Goal: Find specific page/section: Find specific page/section

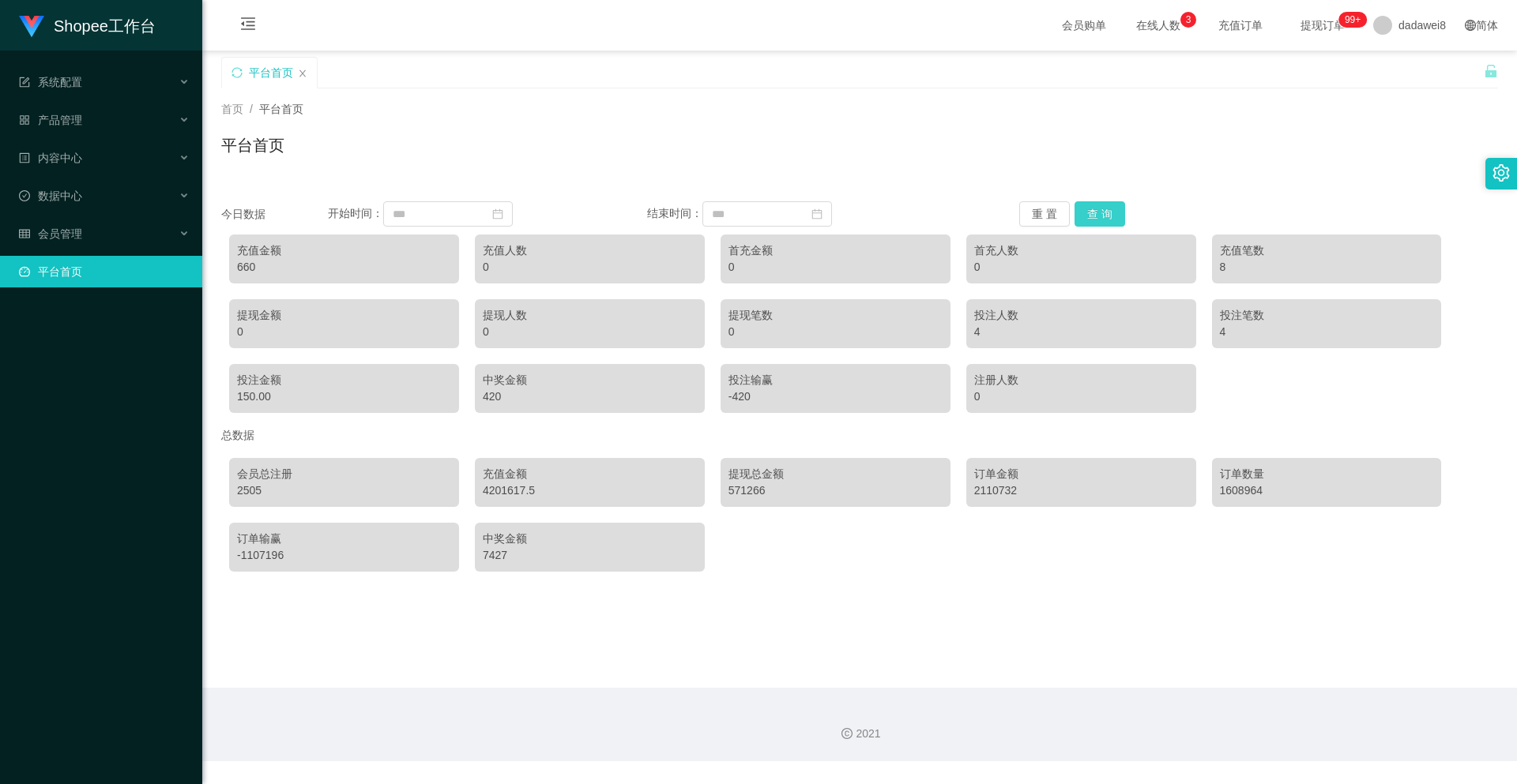
click at [1100, 217] on button "查 询" at bounding box center [1100, 214] width 51 height 25
click at [1092, 209] on button "查 询" at bounding box center [1100, 214] width 51 height 25
click at [1092, 208] on button "查 询" at bounding box center [1100, 214] width 51 height 25
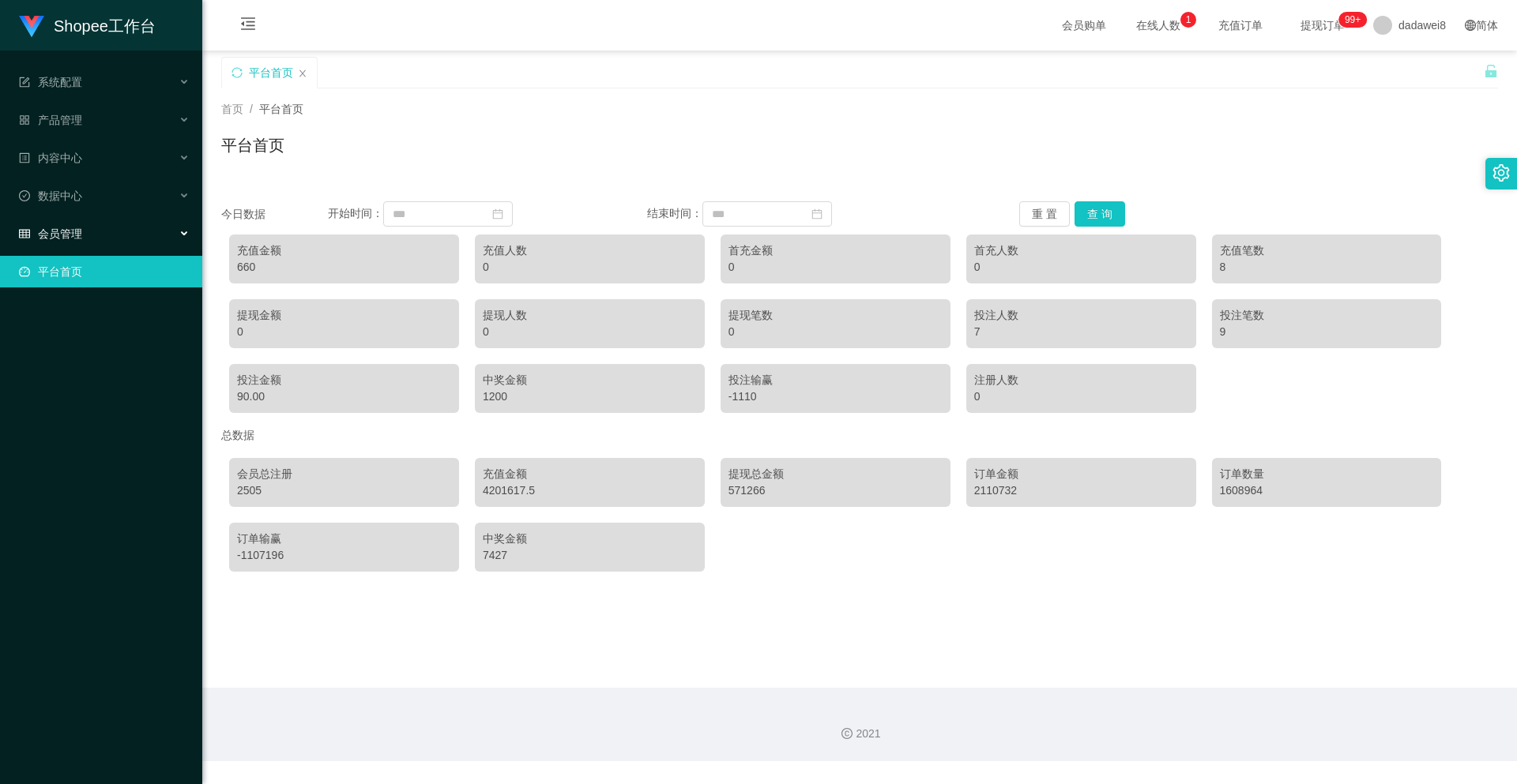
click at [101, 226] on div "会员管理" at bounding box center [101, 234] width 202 height 31
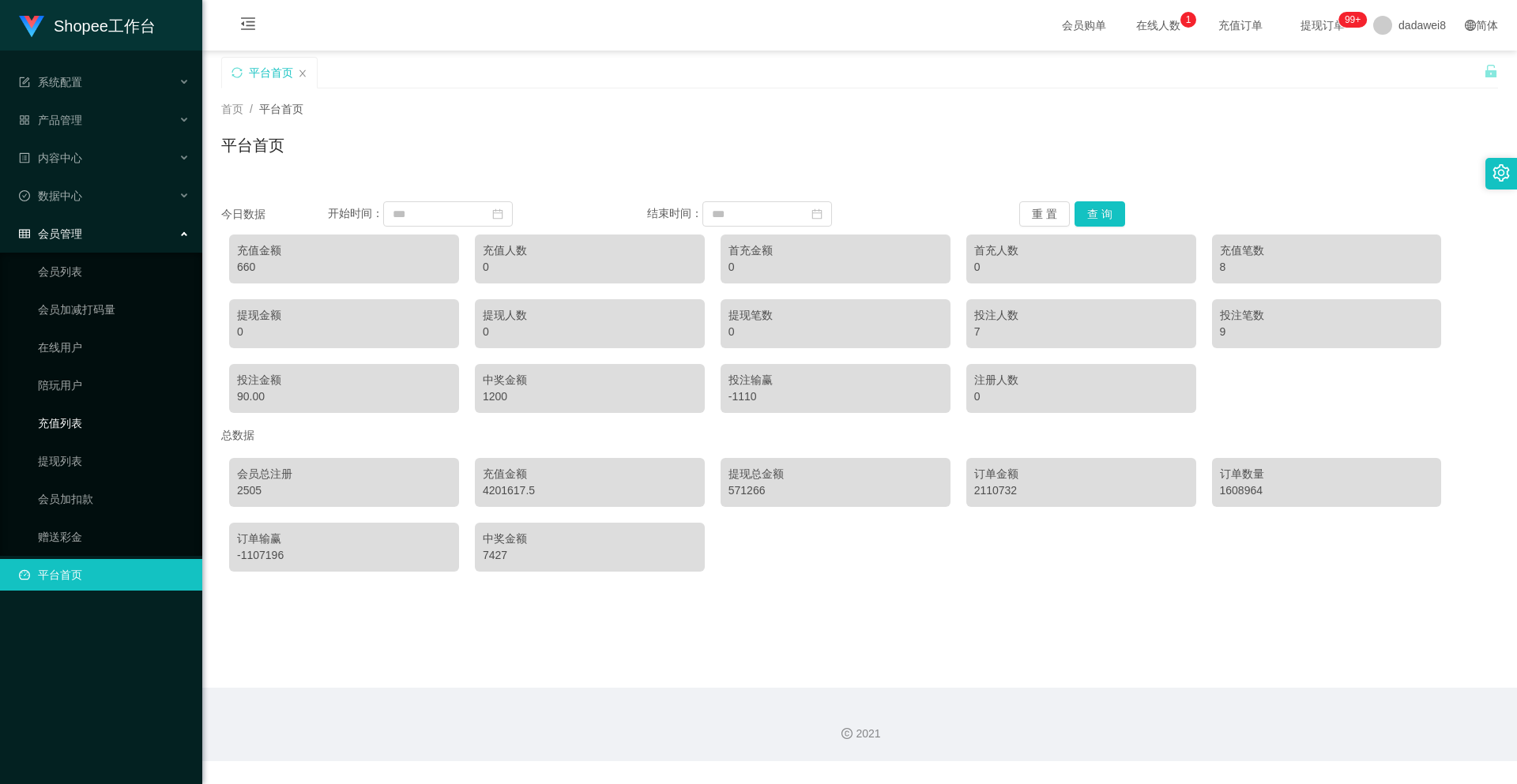
click at [52, 421] on link "充值列表" at bounding box center [113, 423] width 152 height 31
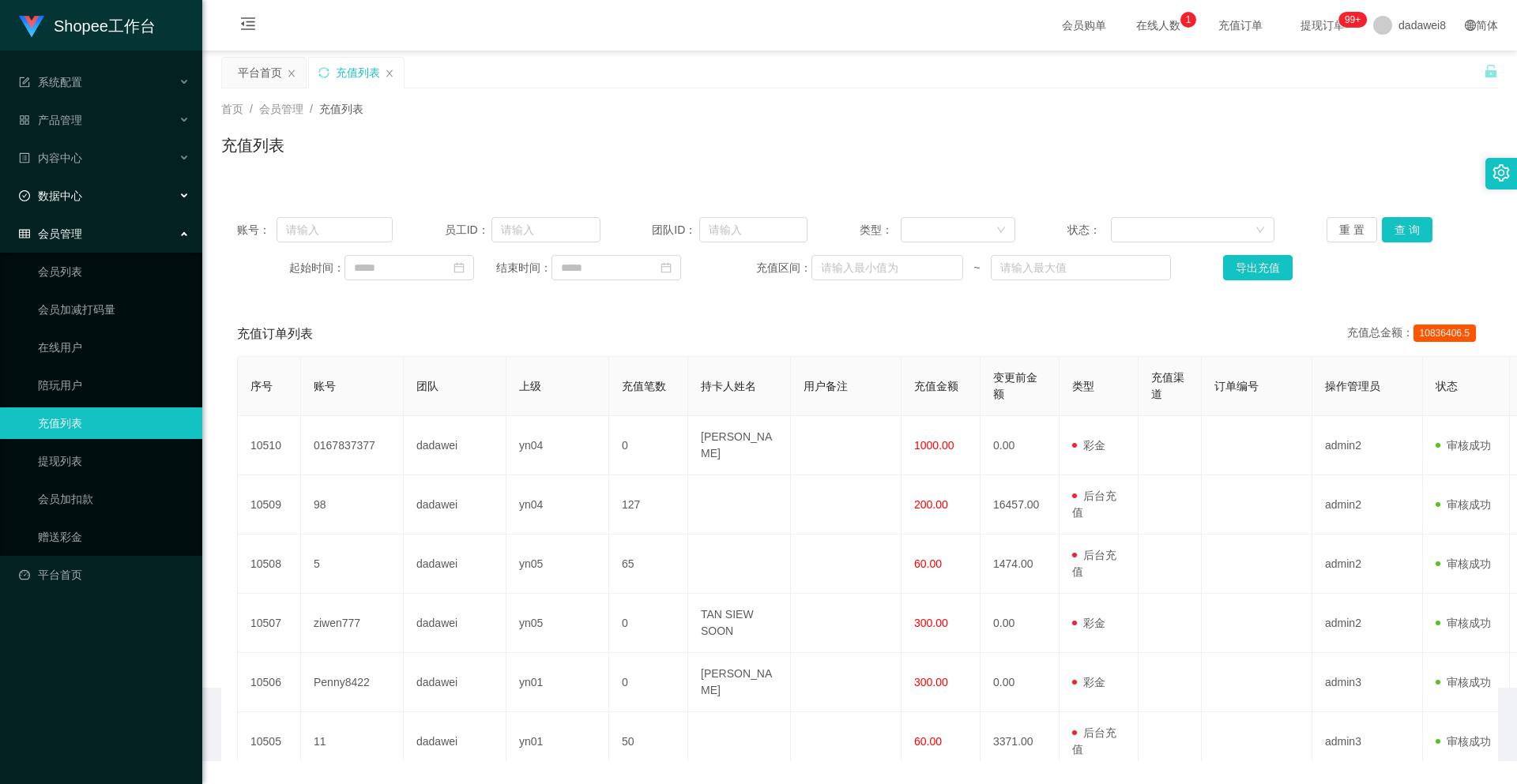
click at [84, 201] on div "数据中心" at bounding box center [101, 196] width 202 height 31
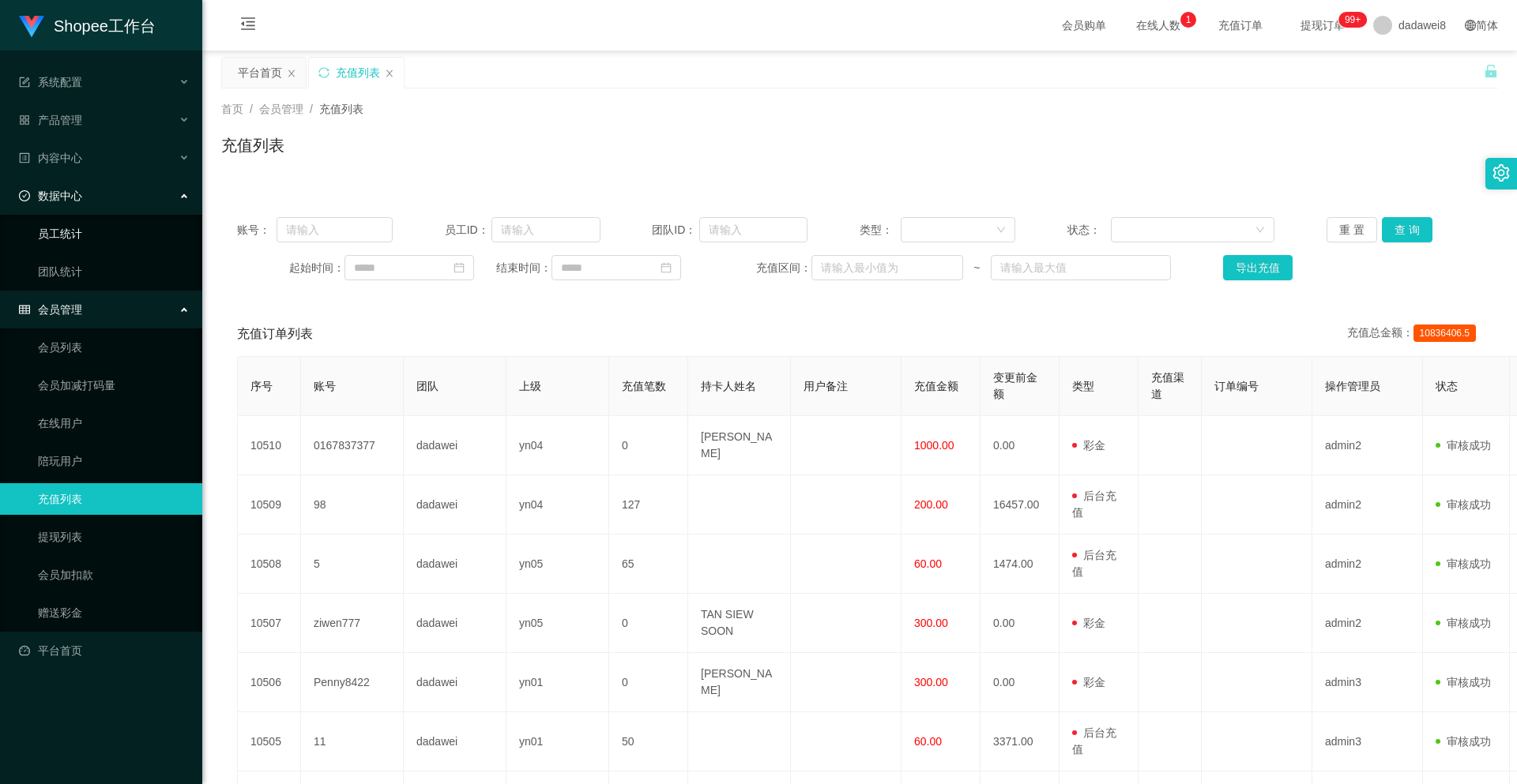
click at [84, 238] on link "员工统计" at bounding box center [113, 234] width 152 height 31
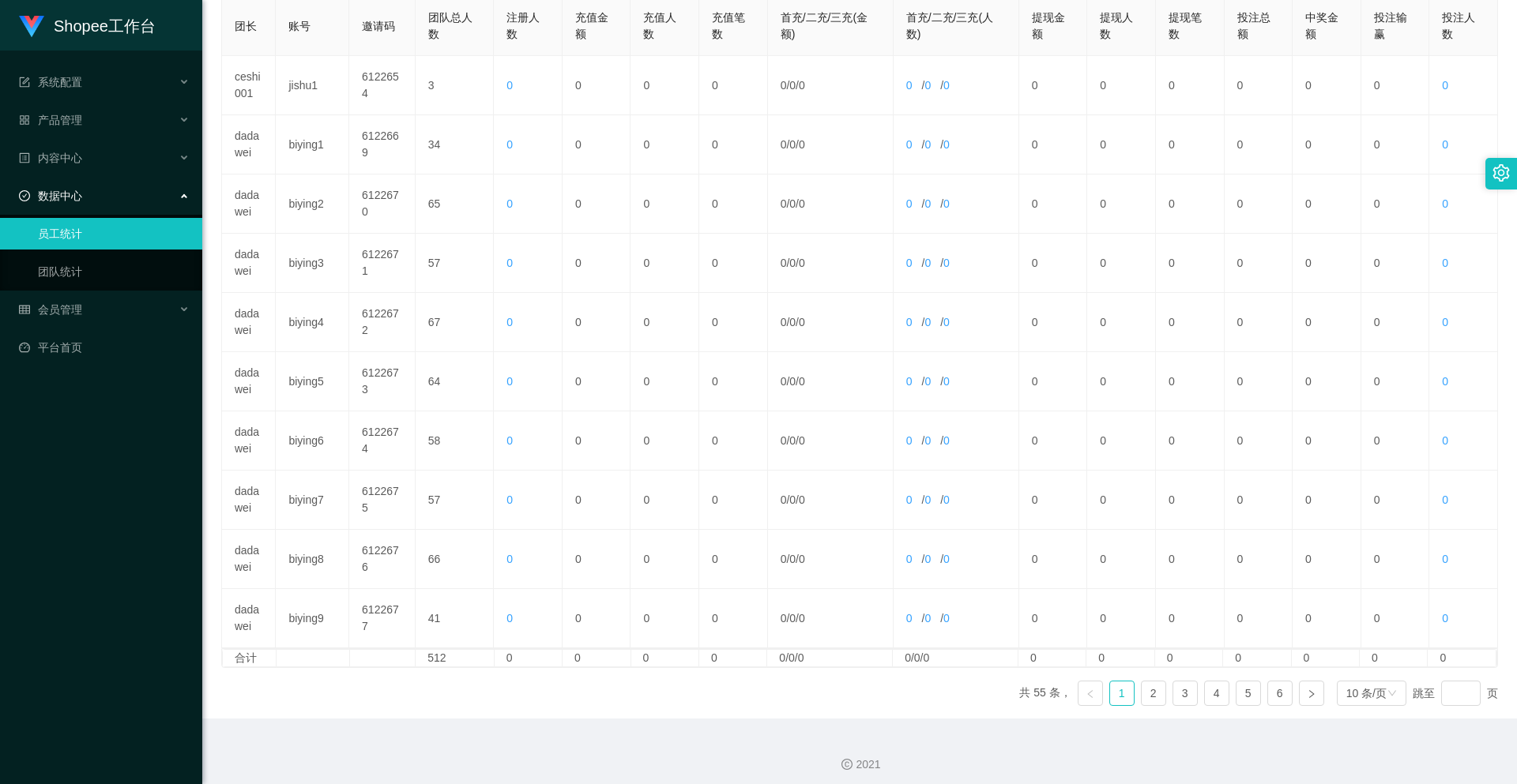
scroll to position [335, 0]
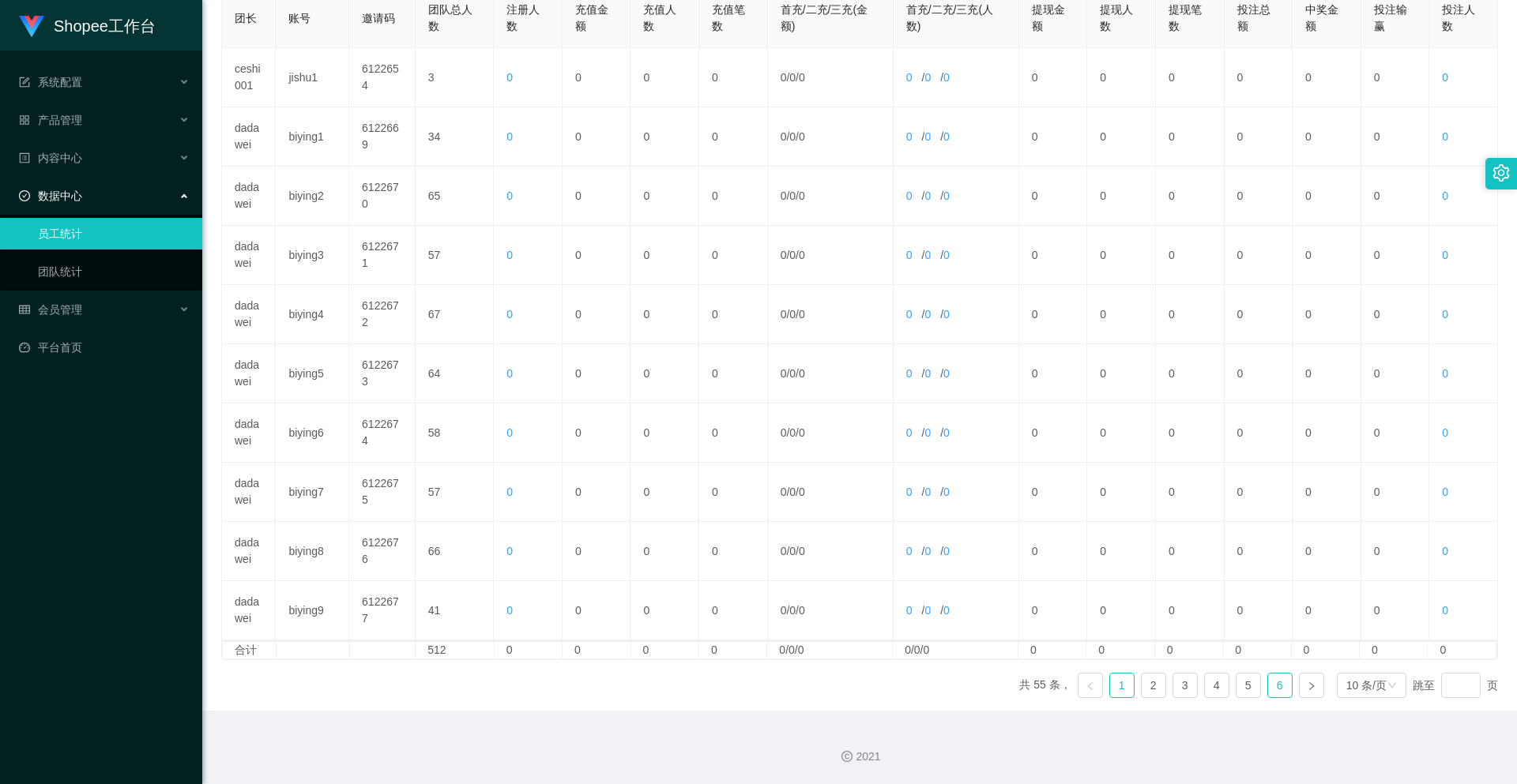
click at [1269, 686] on link "6" at bounding box center [1280, 685] width 23 height 23
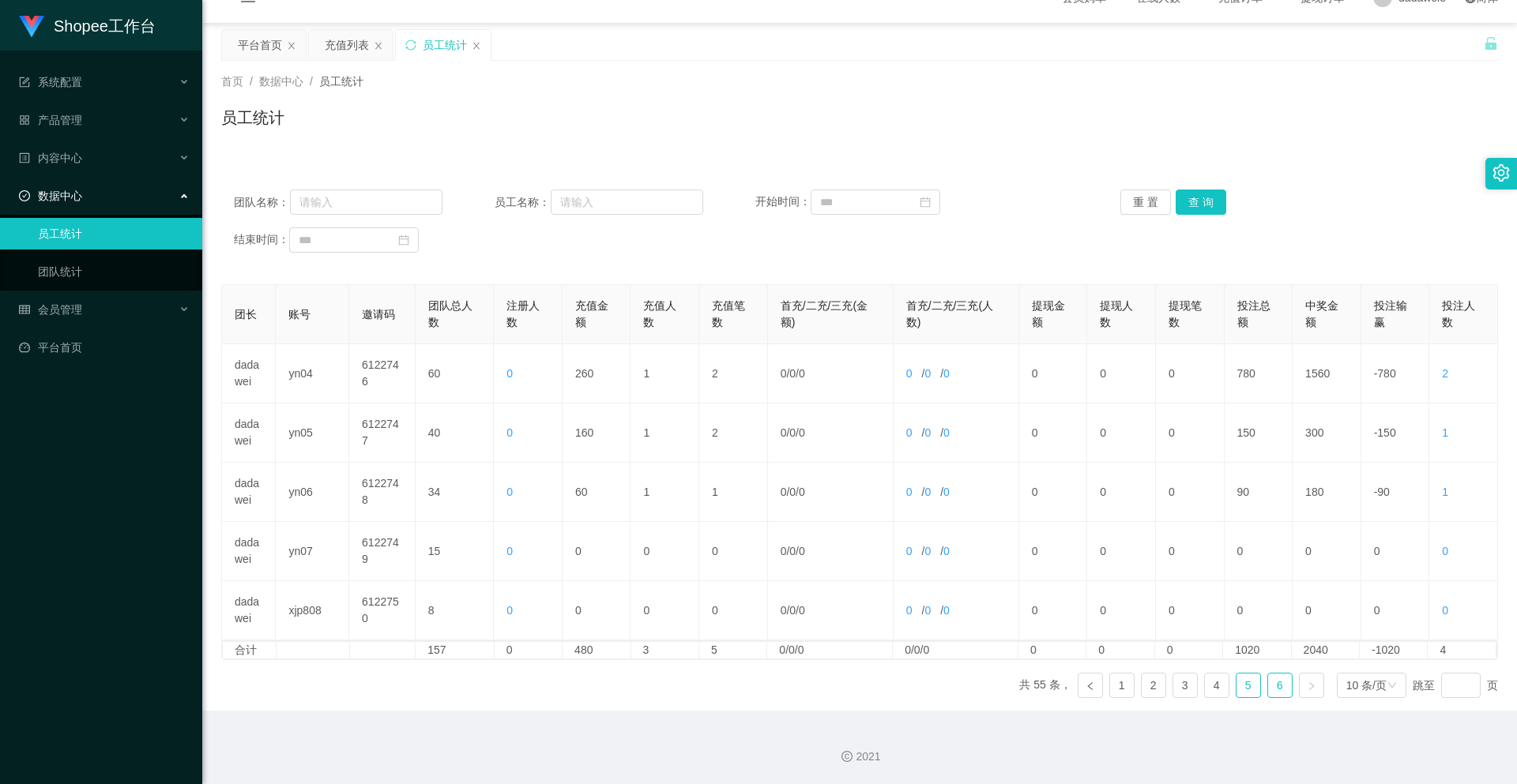
click at [1246, 682] on link "5" at bounding box center [1248, 685] width 23 height 23
